Goal: Information Seeking & Learning: Learn about a topic

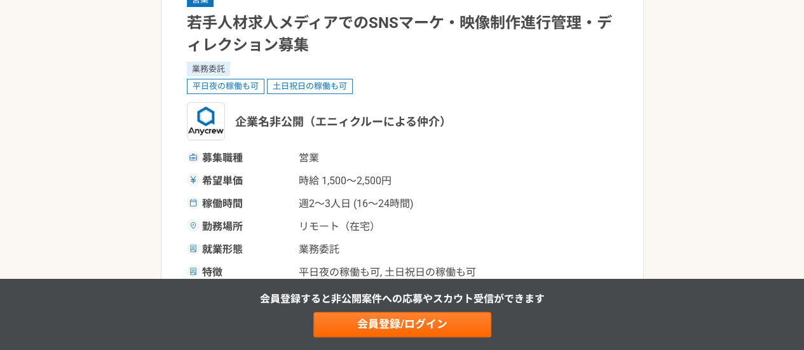
scroll to position [127, 0]
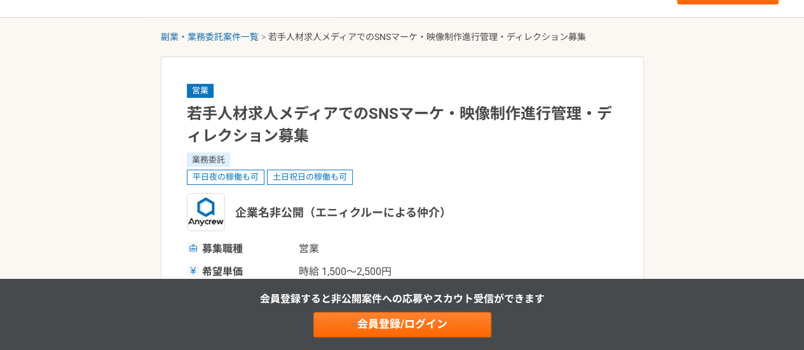
scroll to position [0, 0]
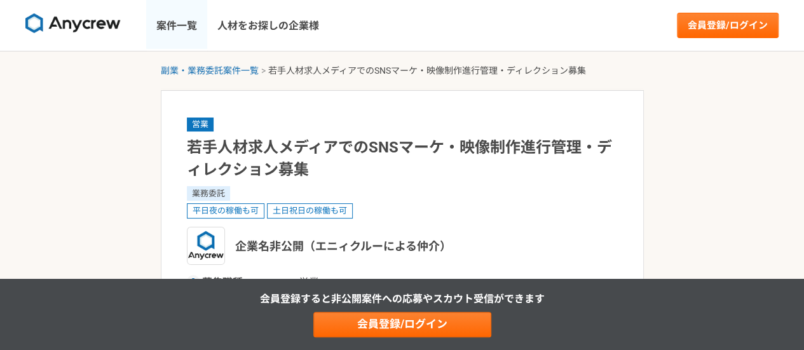
click at [177, 18] on link "案件一覧" at bounding box center [176, 25] width 61 height 51
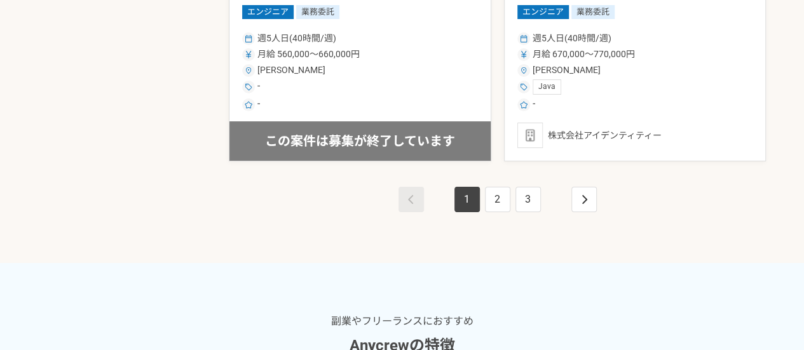
scroll to position [2490, 0]
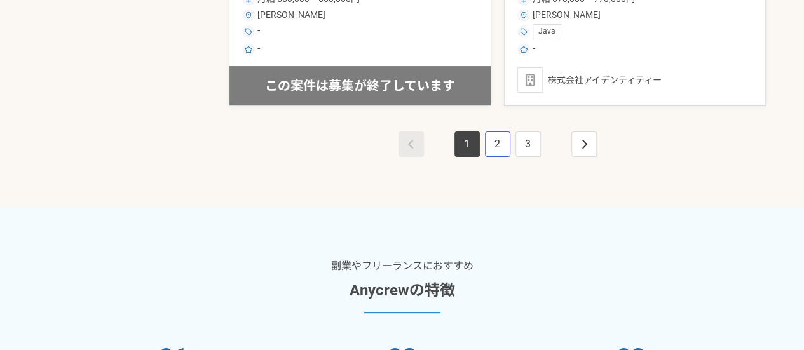
click at [501, 138] on link "2" at bounding box center [497, 143] width 25 height 25
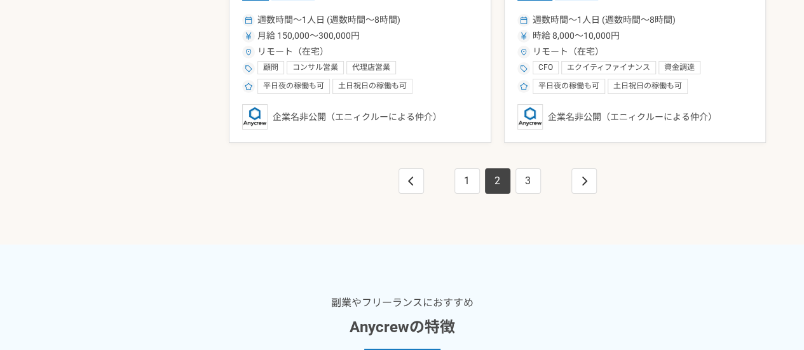
scroll to position [2490, 0]
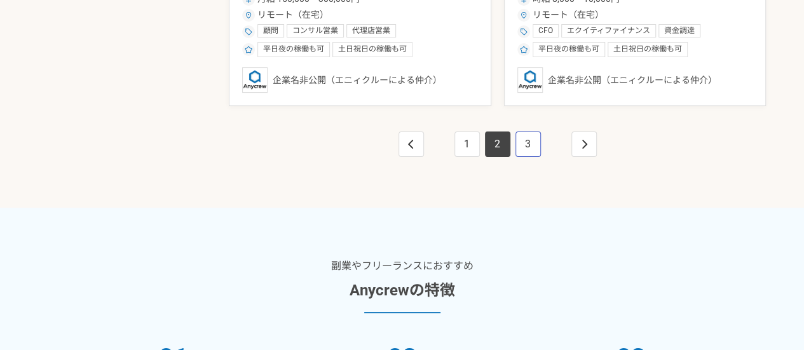
click at [530, 142] on link "3" at bounding box center [527, 143] width 25 height 25
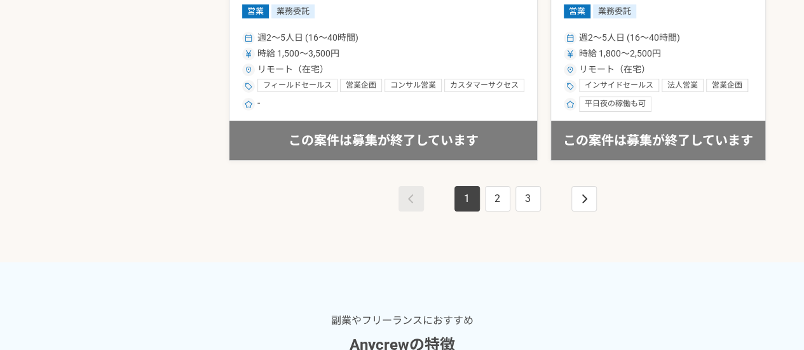
scroll to position [2283, 0]
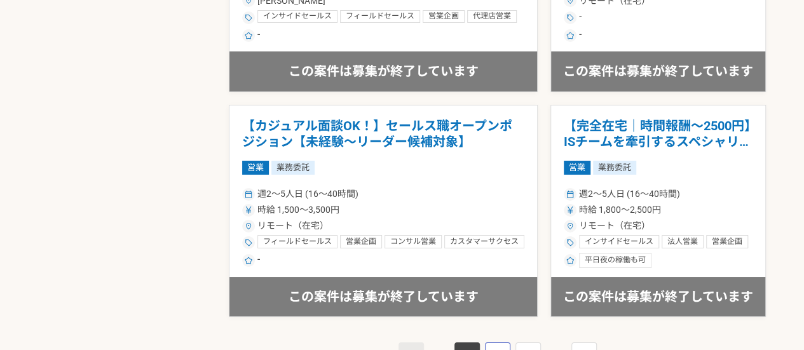
click at [493, 342] on link "2" at bounding box center [497, 354] width 25 height 25
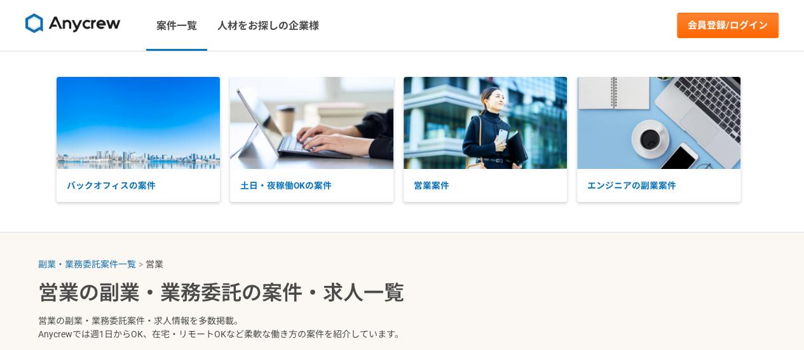
click at [782, 214] on div "バックオフィスの案件 土日・夜稼働OKの案件 営業案件 エンジニアの副業案件" at bounding box center [402, 141] width 804 height 181
click at [180, 20] on link "案件一覧" at bounding box center [176, 25] width 61 height 51
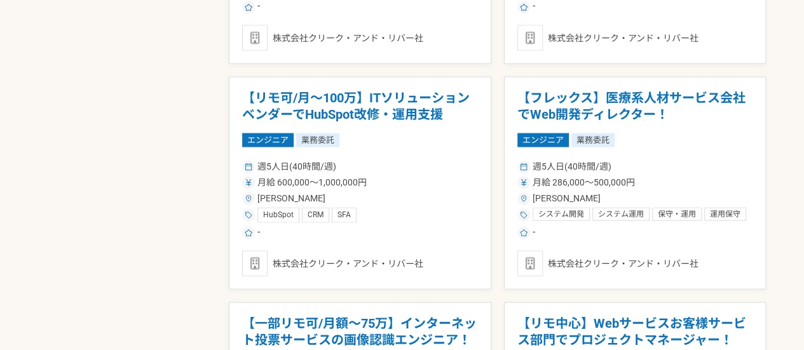
scroll to position [1221, 0]
